Goal: Task Accomplishment & Management: Use online tool/utility

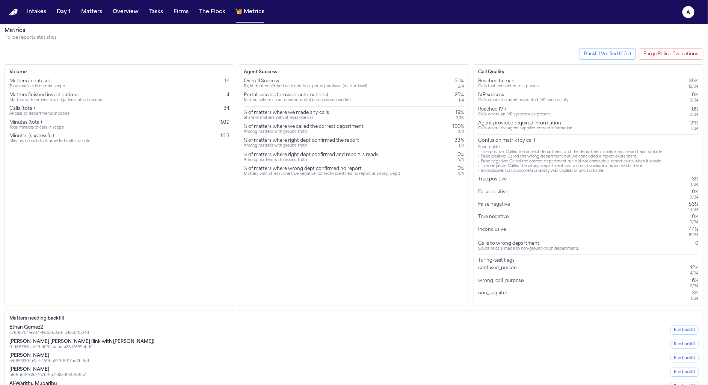
click at [662, 51] on button "Purge Police Evaluations" at bounding box center [671, 53] width 65 height 11
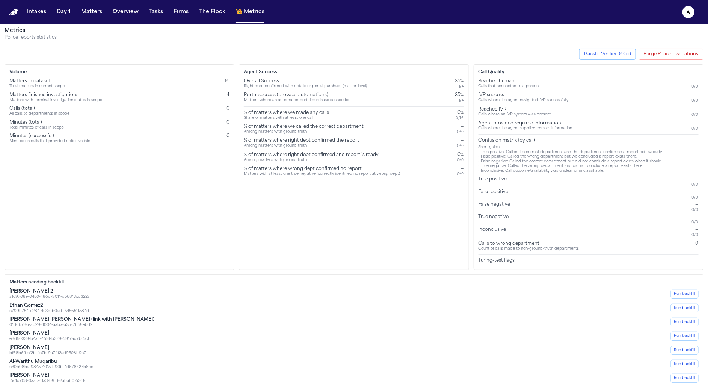
click at [619, 54] on button "Backfill Verified (60d)" at bounding box center [607, 53] width 57 height 11
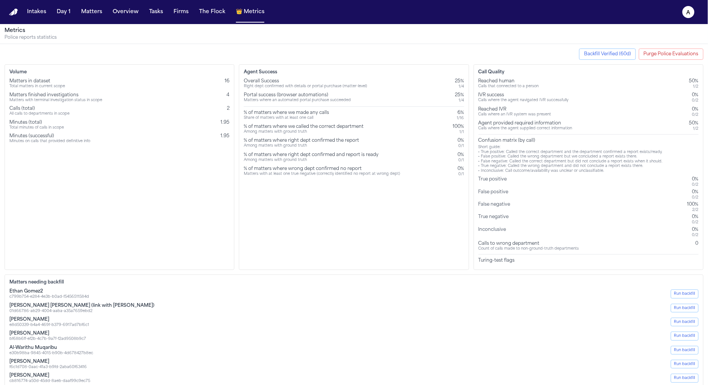
click at [313, 116] on div "Share of matters with at least one call" at bounding box center [286, 118] width 85 height 5
